Goal: Navigation & Orientation: Find specific page/section

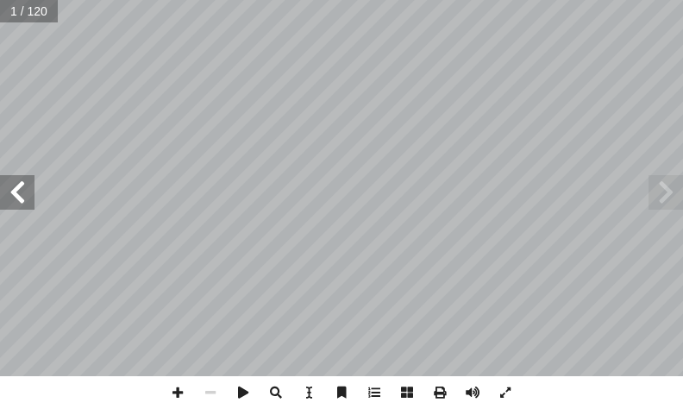
click at [10, 190] on span at bounding box center [17, 192] width 35 height 35
